Goal: Register for event/course

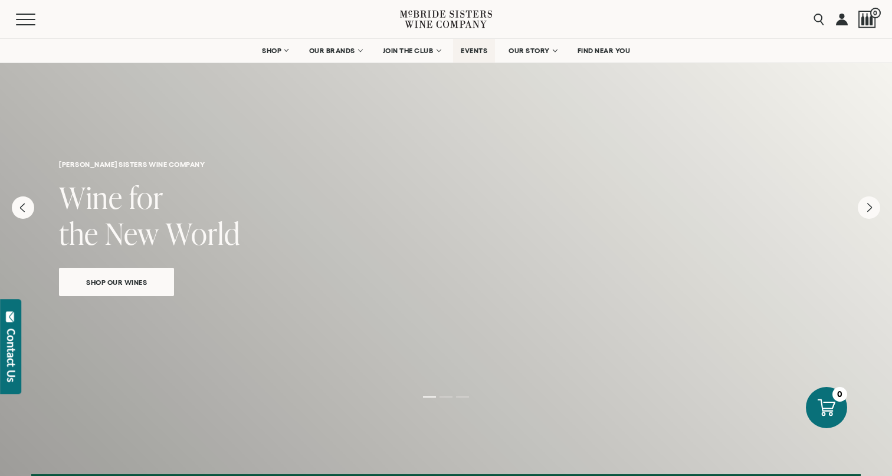
click at [470, 52] on span "EVENTS" at bounding box center [474, 51] width 27 height 8
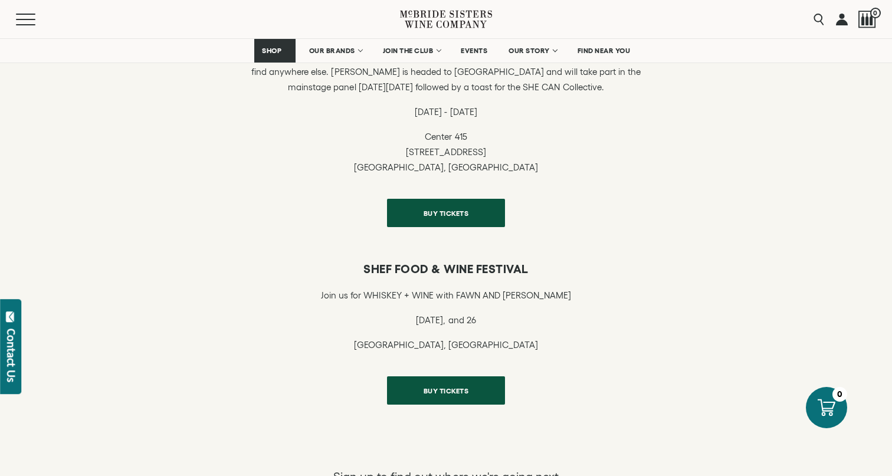
scroll to position [1122, 0]
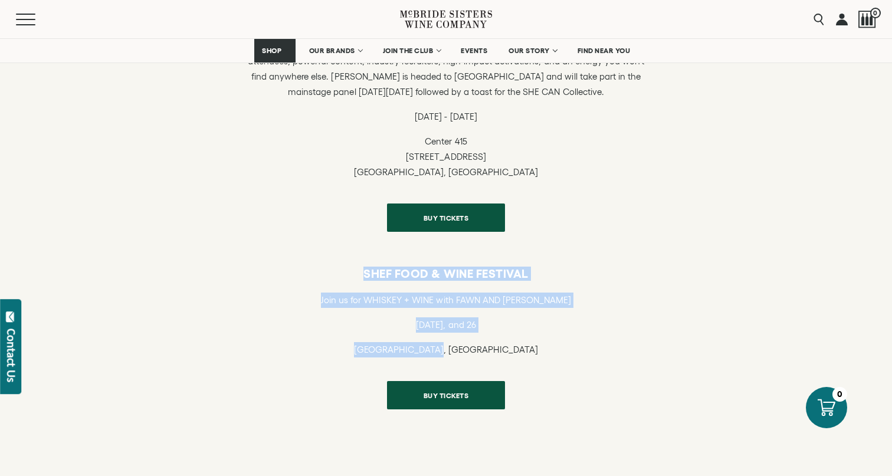
drag, startPoint x: 348, startPoint y: 274, endPoint x: 485, endPoint y: 352, distance: 157.8
click at [486, 352] on div "Shef Food & Wine Festival Join us for WHISKEY + WINE with FAWN AND [PERSON_NAME…" at bounding box center [446, 338] width 407 height 143
click at [485, 352] on p "[GEOGRAPHIC_DATA], [GEOGRAPHIC_DATA]" at bounding box center [446, 349] width 250 height 15
drag, startPoint x: 485, startPoint y: 352, endPoint x: 364, endPoint y: 269, distance: 146.8
click at [364, 269] on div "Shef Food & Wine Festival Join us for WHISKEY + WINE with FAWN AND [PERSON_NAME…" at bounding box center [446, 338] width 407 height 143
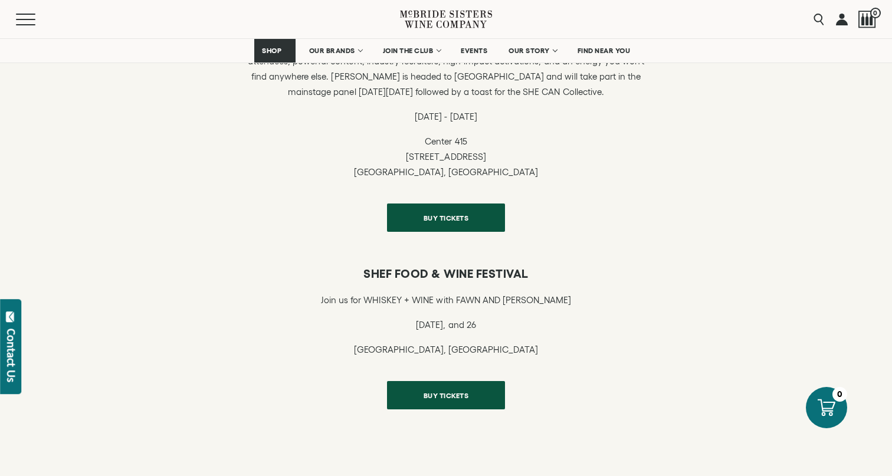
click at [335, 245] on div "Sistas in Sales Sistas in Sales is the Largest global gathering for women of co…" at bounding box center [446, 122] width 892 height 255
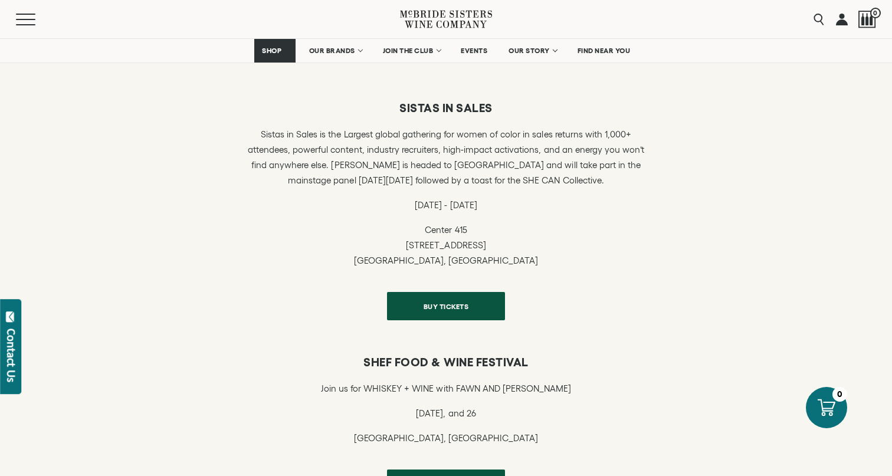
scroll to position [1026, 0]
